Goal: Find specific page/section: Find specific page/section

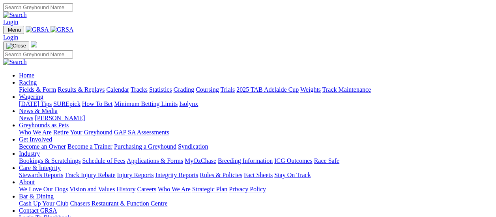
click at [43, 86] on link "Fields & Form" at bounding box center [37, 89] width 37 height 7
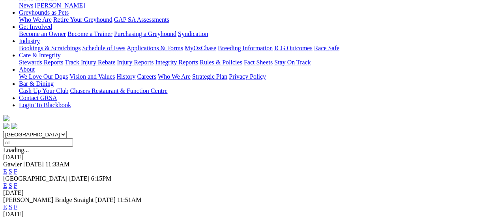
scroll to position [118, 0]
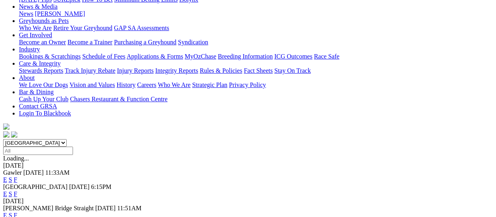
click at [17, 190] on link "F" at bounding box center [16, 193] width 4 height 7
